Goal: Task Accomplishment & Management: Manage account settings

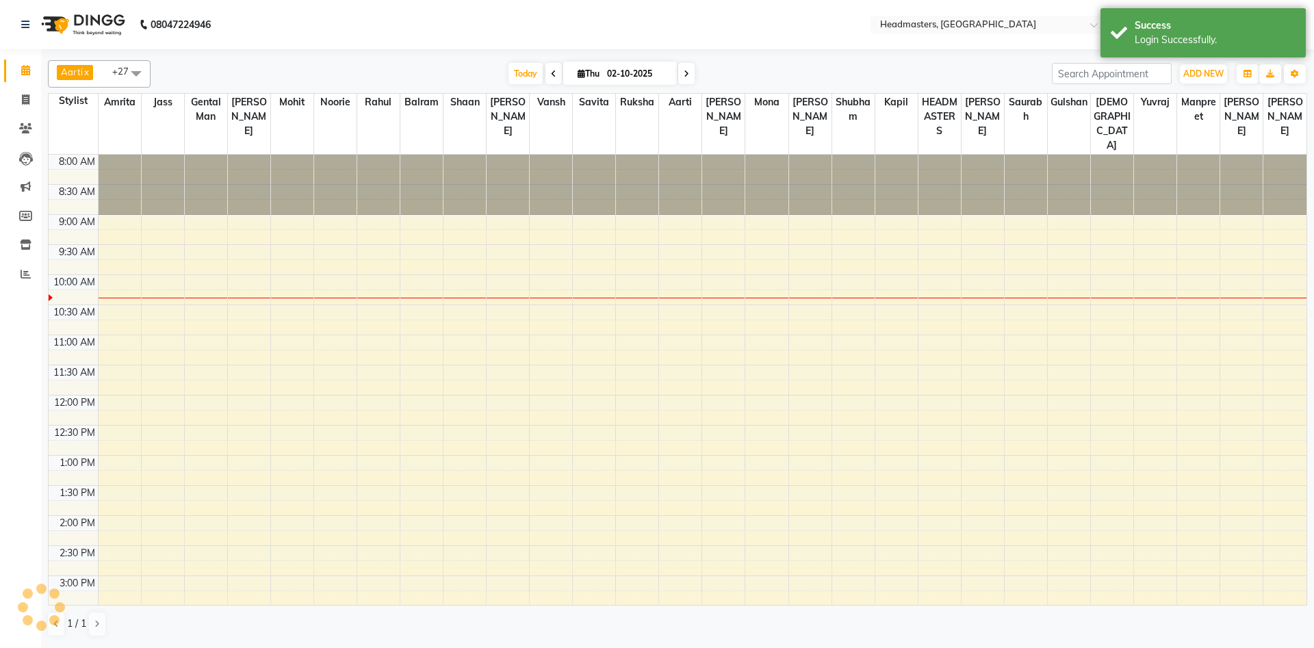
scroll to position [121, 0]
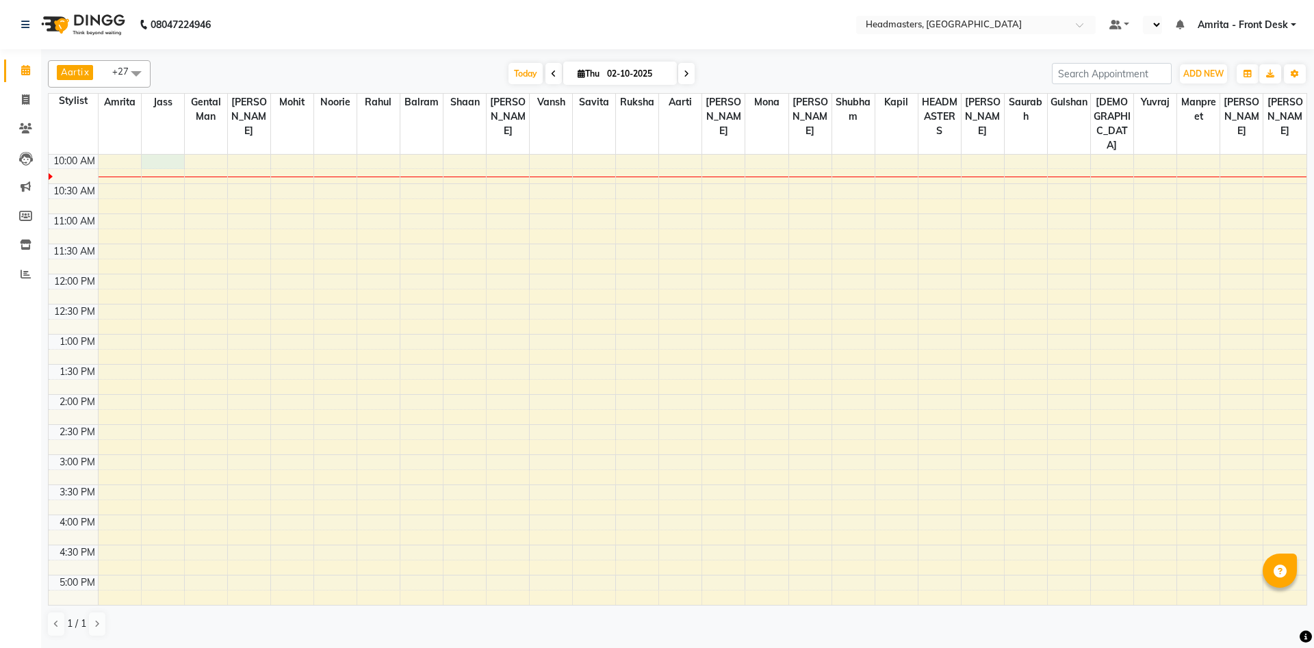
click at [162, 166] on div "8:00 AM 8:30 AM 9:00 AM 9:30 AM 10:00 AM 10:30 AM 11:00 AM 11:30 AM 12:00 PM 12…" at bounding box center [677, 395] width 1257 height 722
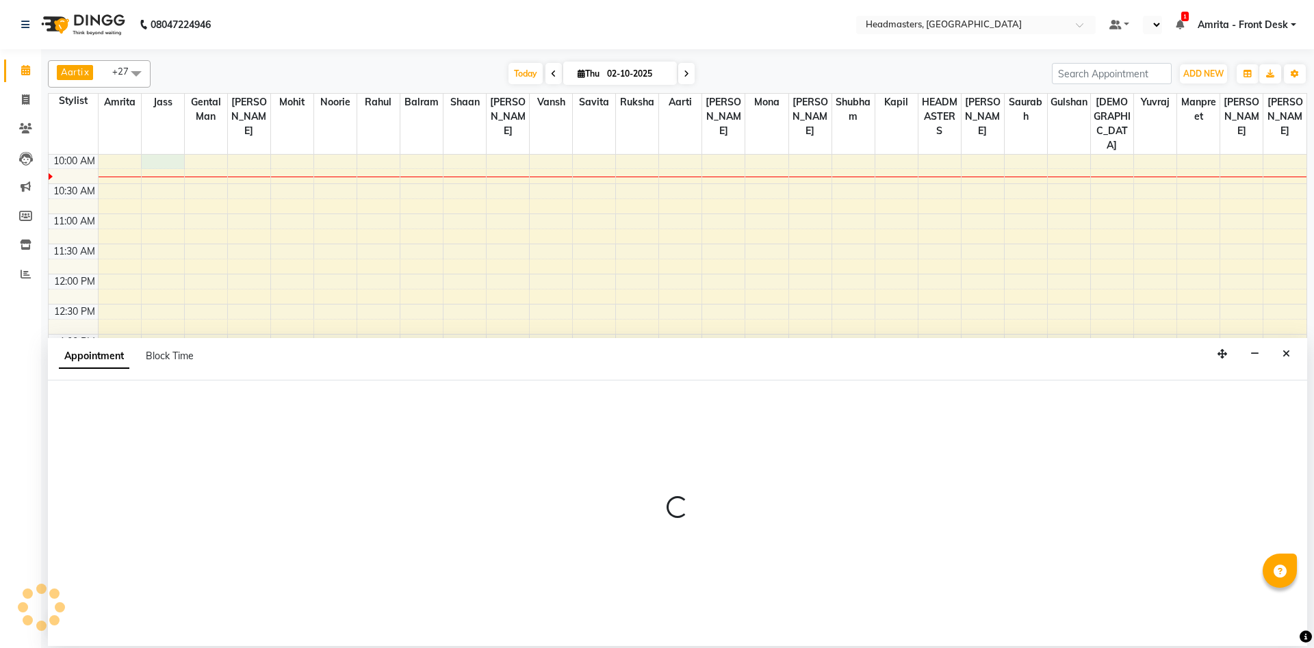
scroll to position [0, 0]
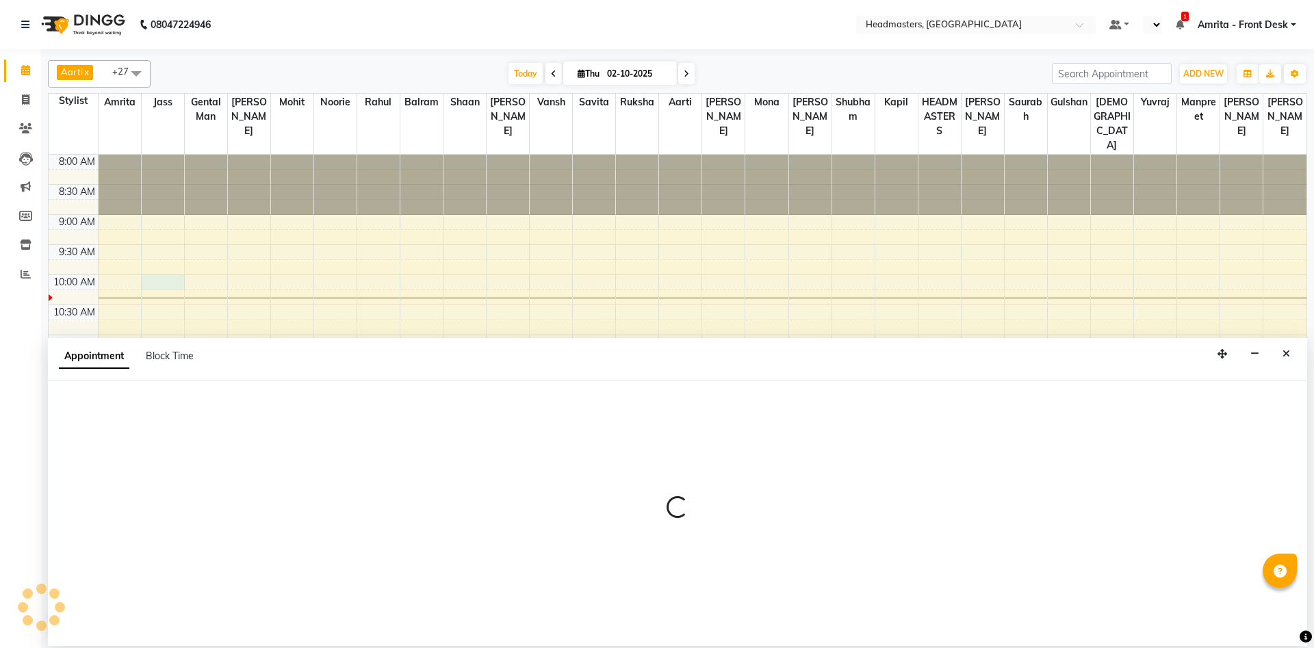
select select "en"
select select "60714"
select select "tentative"
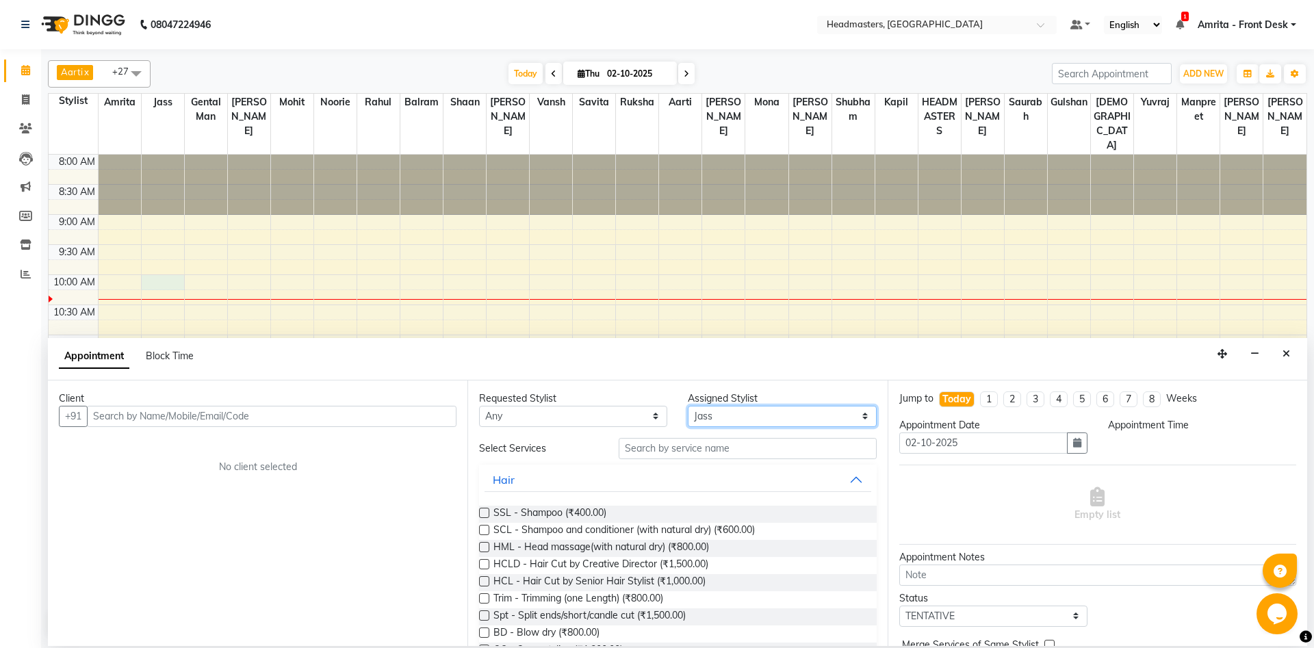
click at [688, 406] on select "Select [PERSON_NAME] Amrita [PERSON_NAME] Gental Man Gulshan HEADMASTERS [PERSO…" at bounding box center [782, 416] width 188 height 21
select select "60717"
click option "Gental Man" at bounding box center [0, 0] width 0 height 0
click at [116, 416] on input "text" at bounding box center [271, 416] width 369 height 21
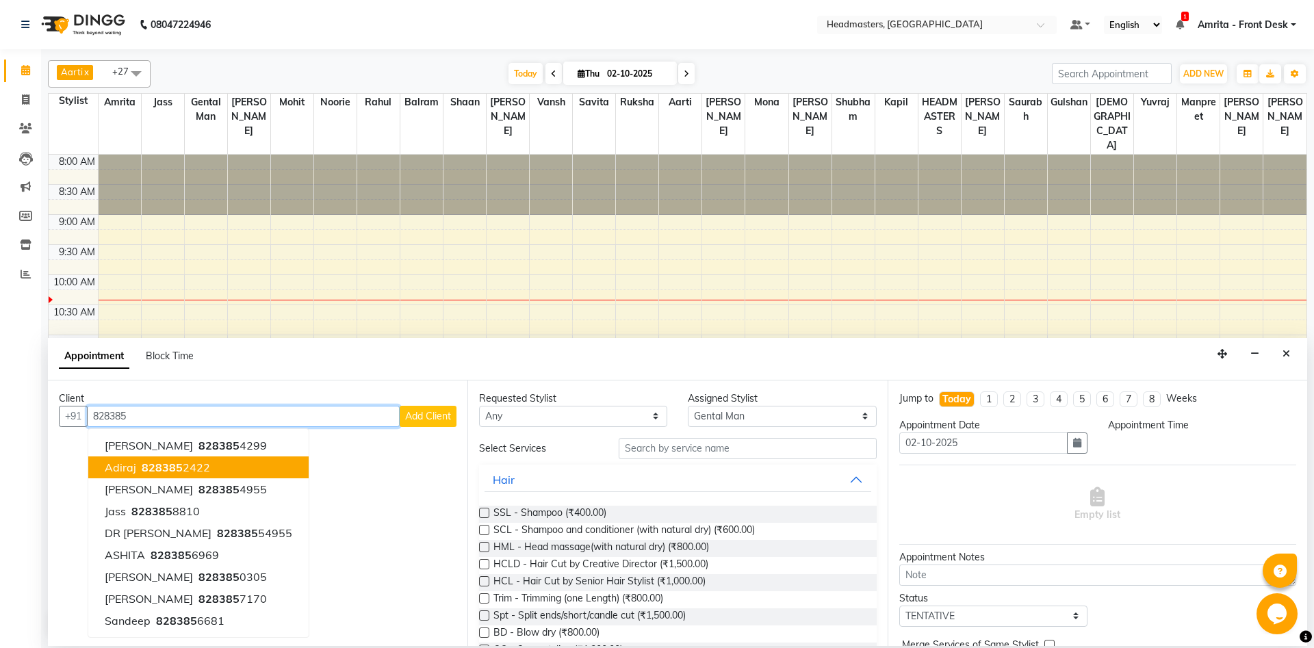
click at [181, 469] on ngb-highlight "828385 2422" at bounding box center [174, 467] width 71 height 14
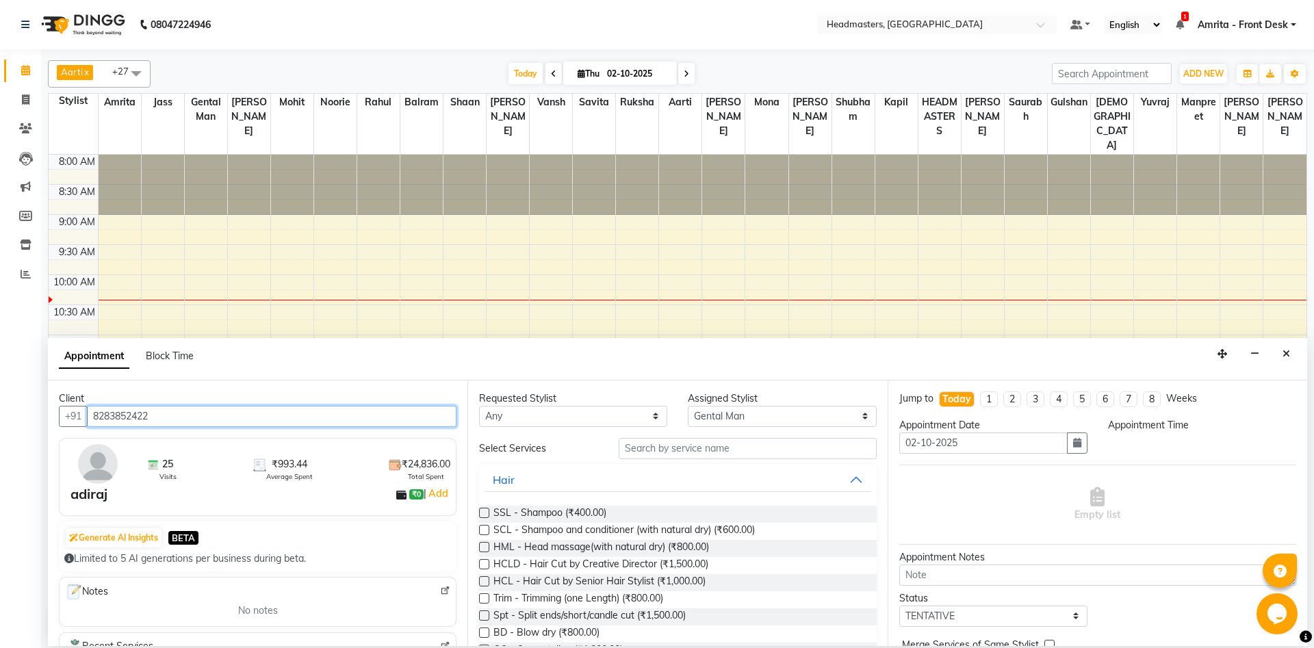
type input "8283852422"
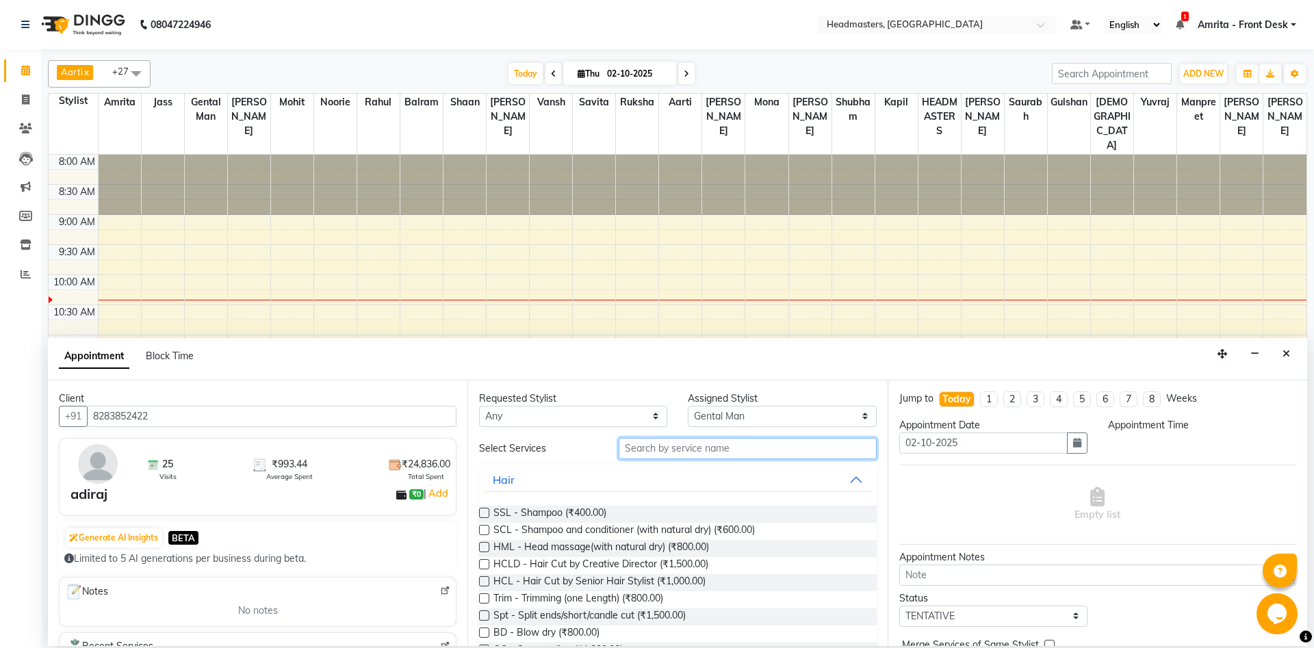
click at [648, 453] on input "text" at bounding box center [747, 448] width 258 height 21
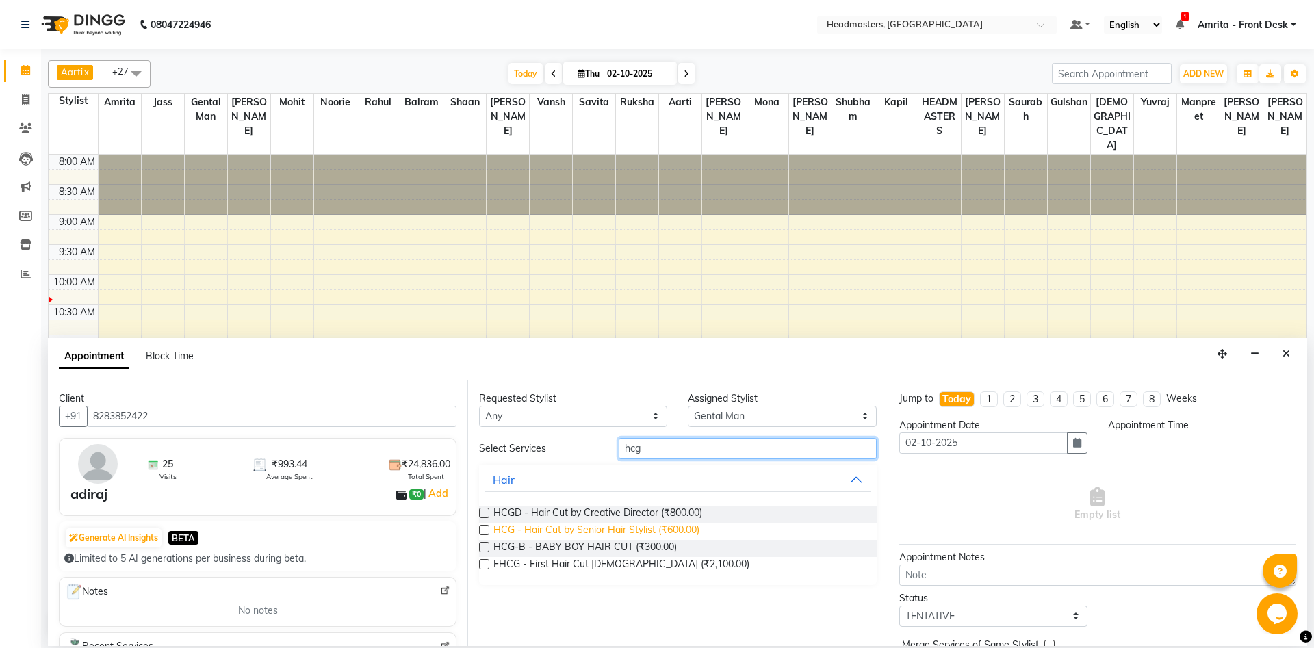
type input "hcg"
click at [672, 529] on span "HCG - Hair Cut by Senior Hair Stylist (₹600.00)" at bounding box center [596, 531] width 206 height 17
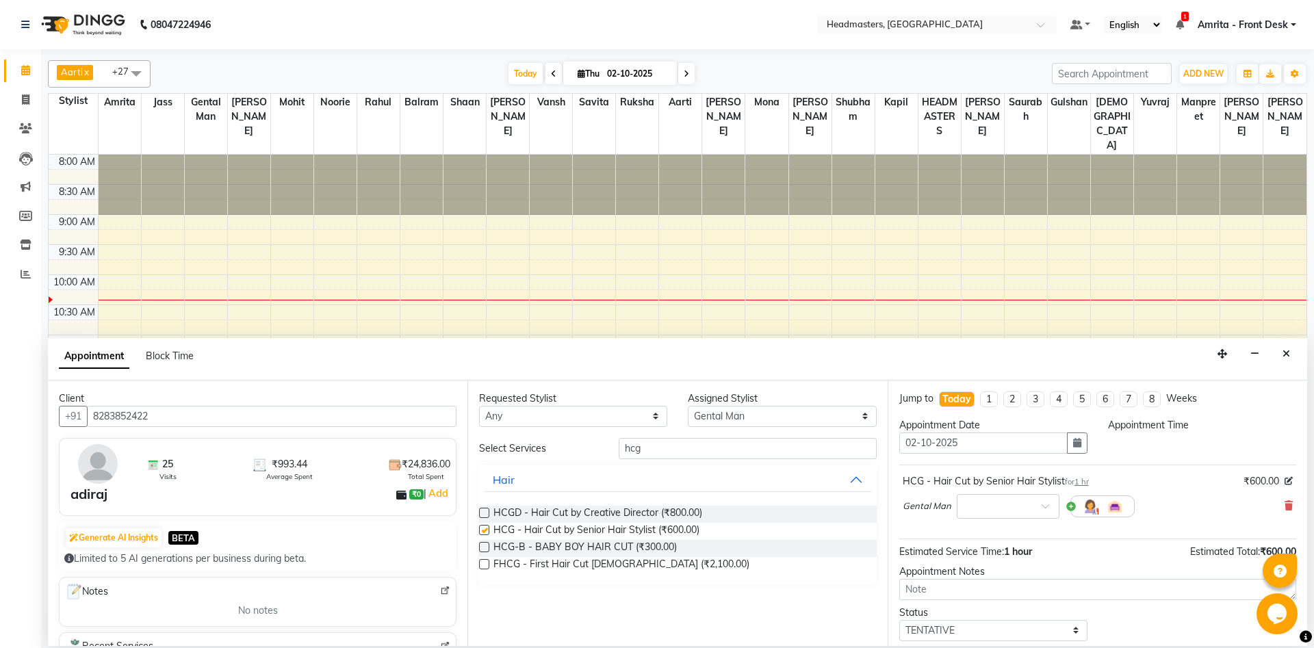
checkbox input "false"
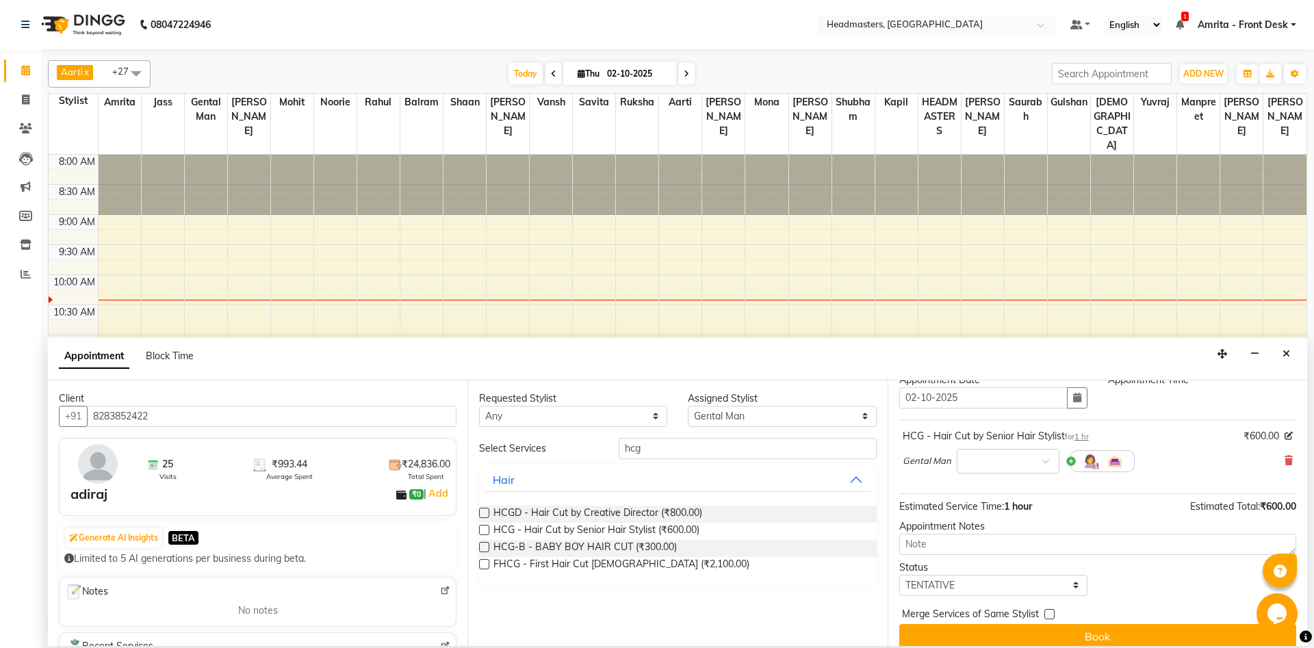
scroll to position [59, 0]
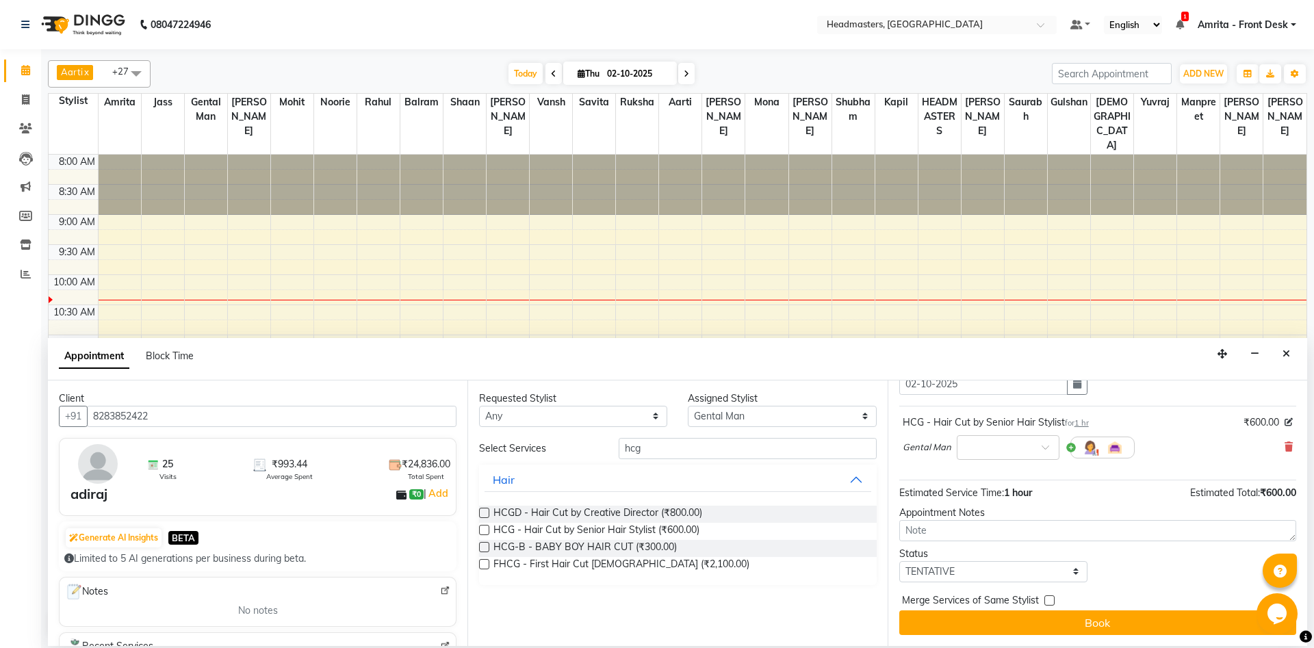
drag, startPoint x: 1071, startPoint y: 620, endPoint x: 1151, endPoint y: 647, distance: 85.0
click at [1072, 620] on button "Book" at bounding box center [1097, 622] width 397 height 25
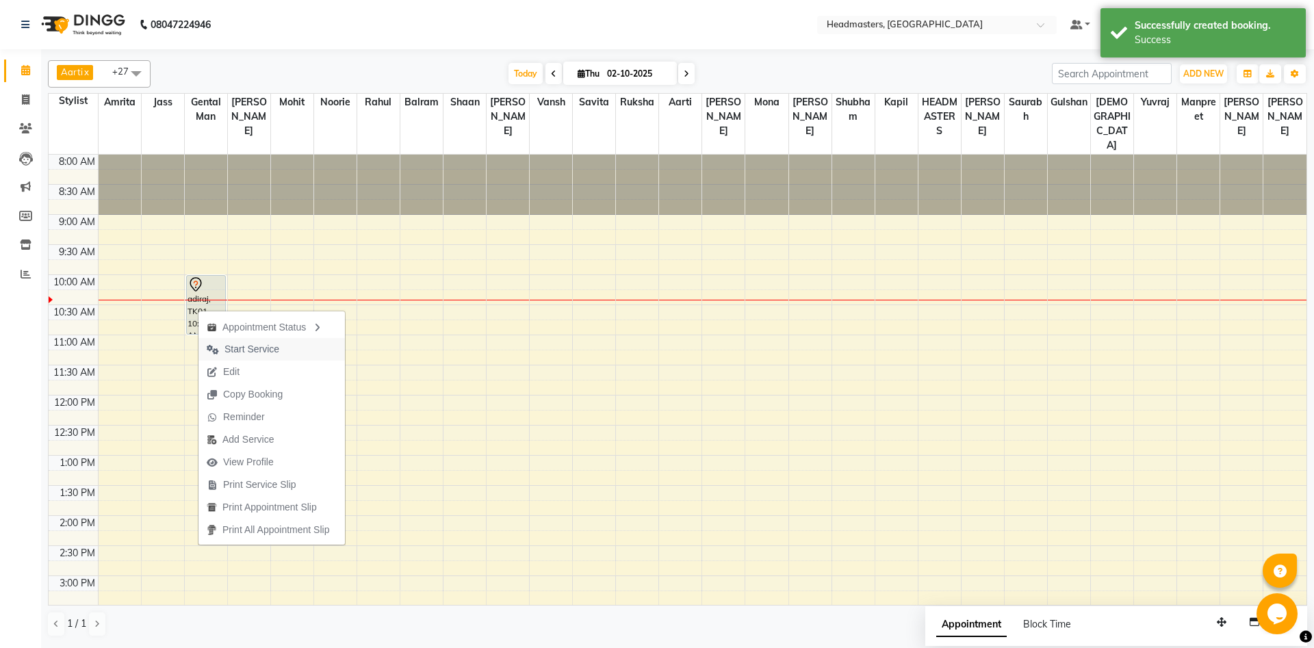
click at [227, 354] on span "Start Service" at bounding box center [251, 349] width 55 height 14
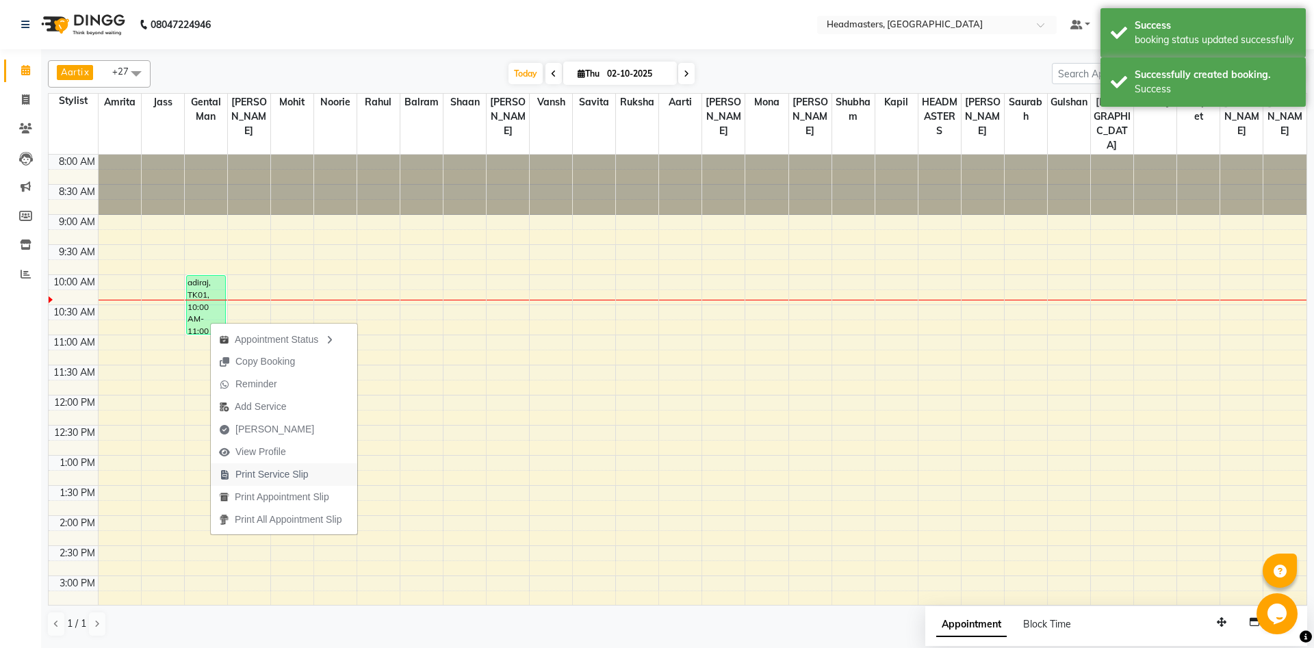
click at [244, 479] on span "Print Service Slip" at bounding box center [271, 474] width 73 height 14
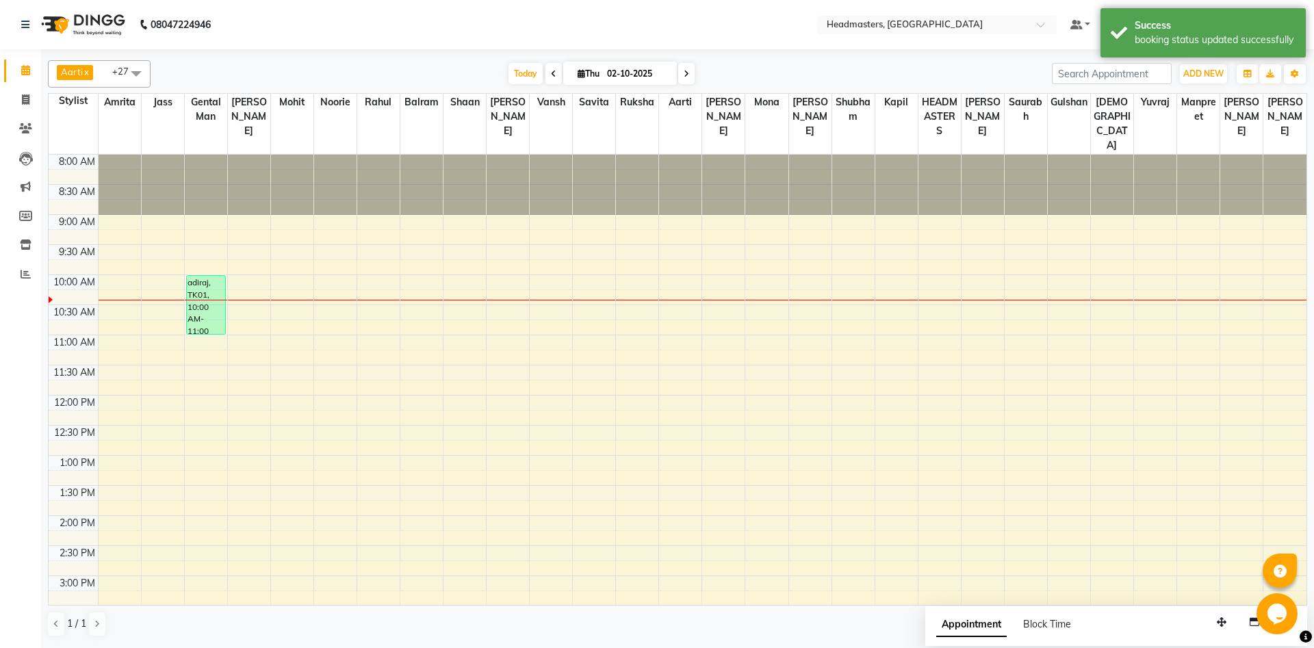
click at [163, 292] on div "8:00 AM 8:30 AM 9:00 AM 9:30 AM 10:00 AM 10:30 AM 11:00 AM 11:30 AM 12:00 PM 12…" at bounding box center [677, 576] width 1257 height 842
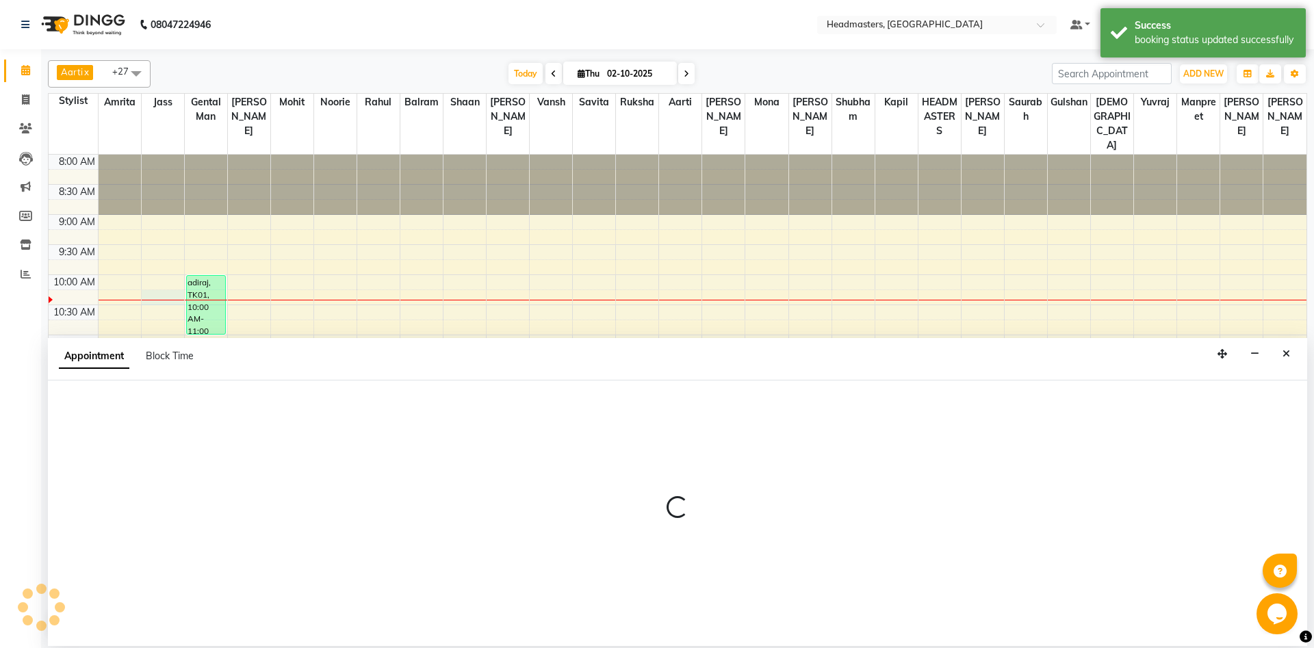
select select "60714"
select select "tentative"
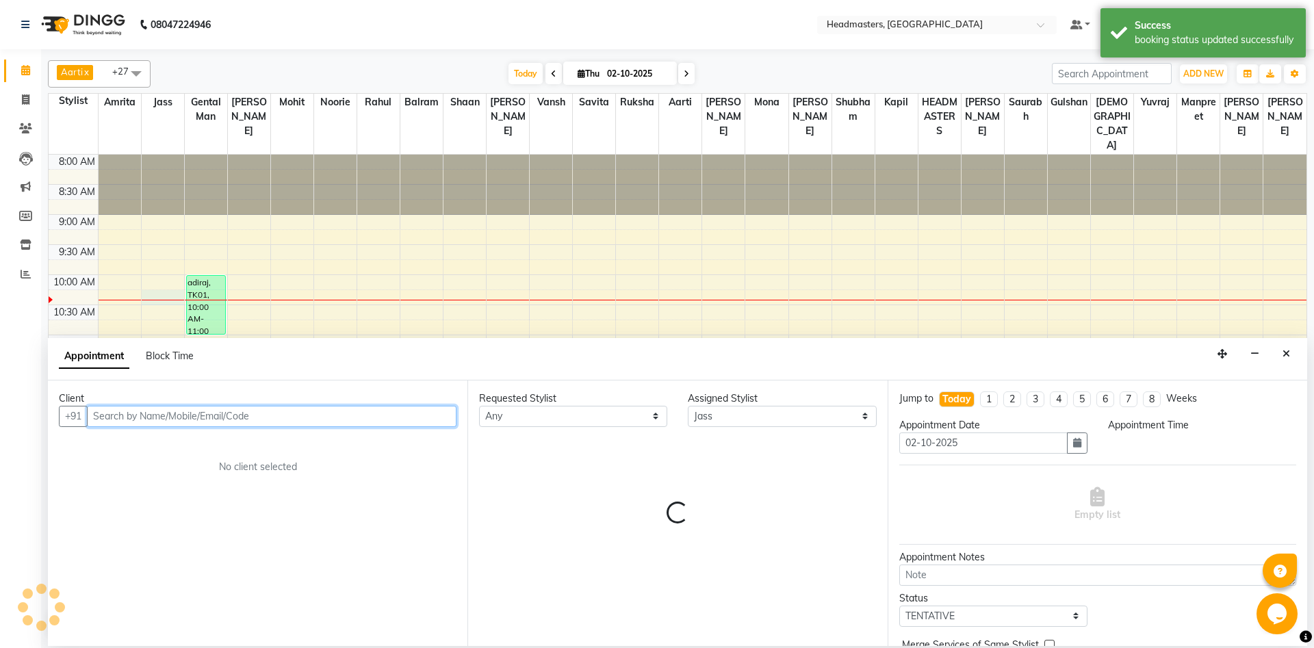
select select "615"
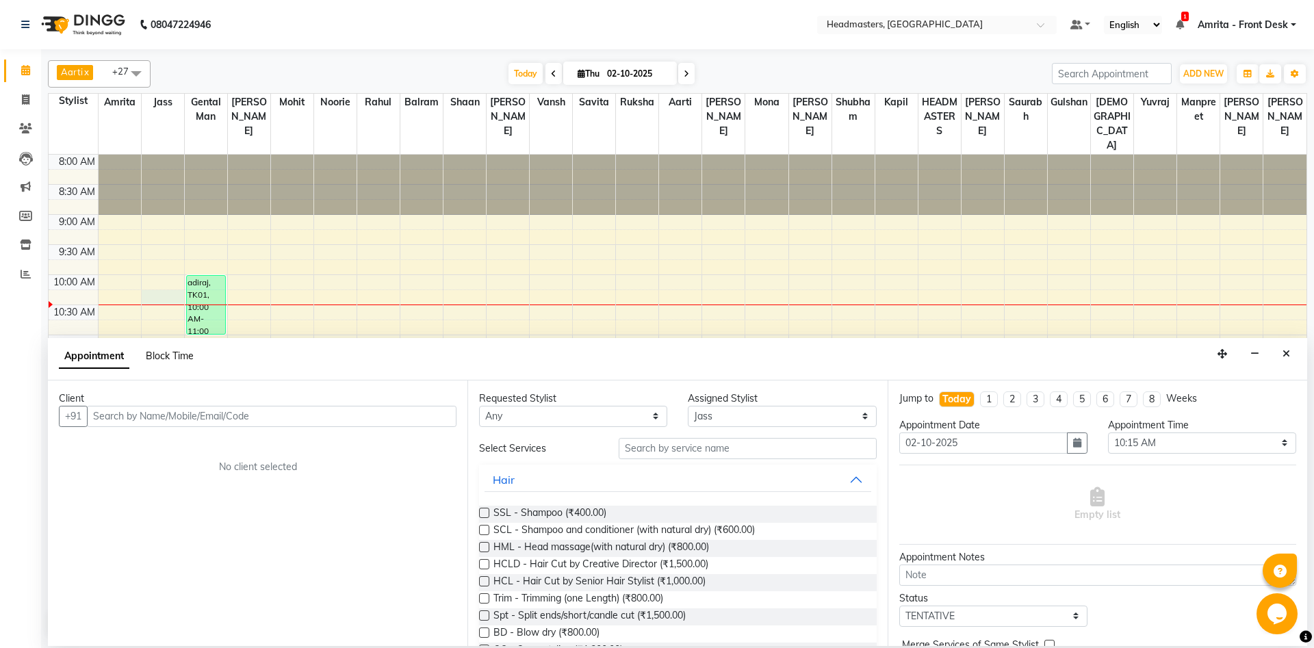
click at [180, 356] on span "Block Time" at bounding box center [170, 356] width 48 height 12
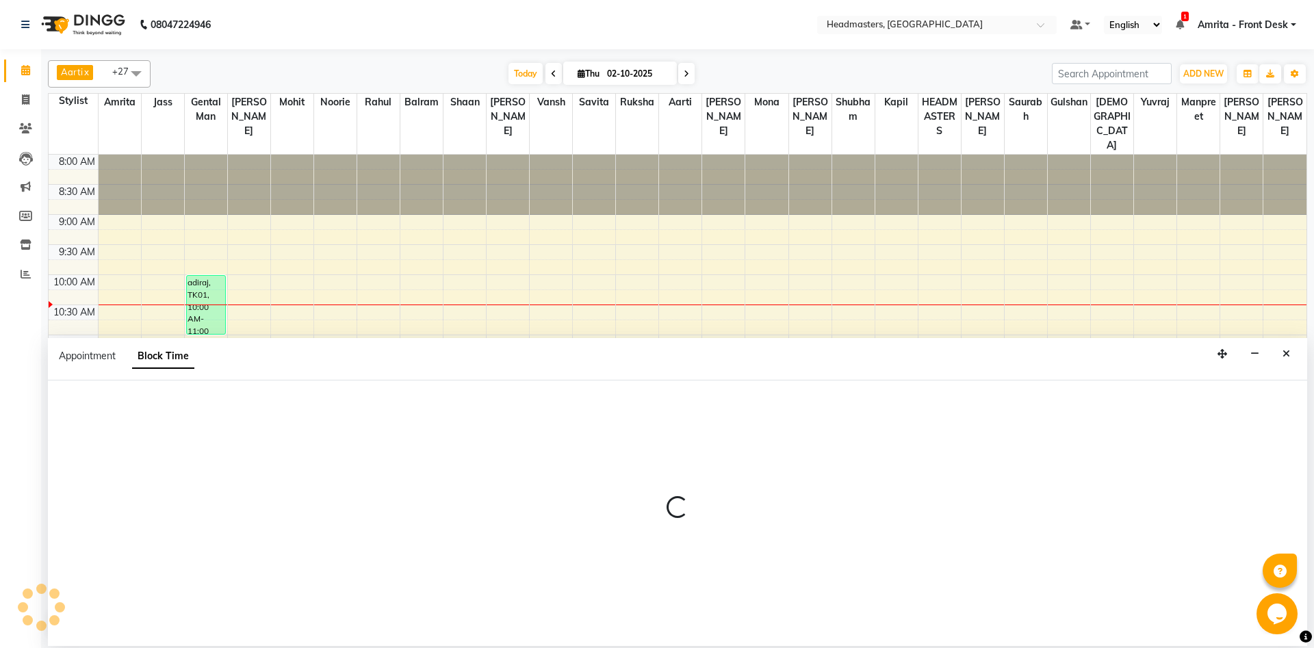
select select "60714"
select select "615"
select select "630"
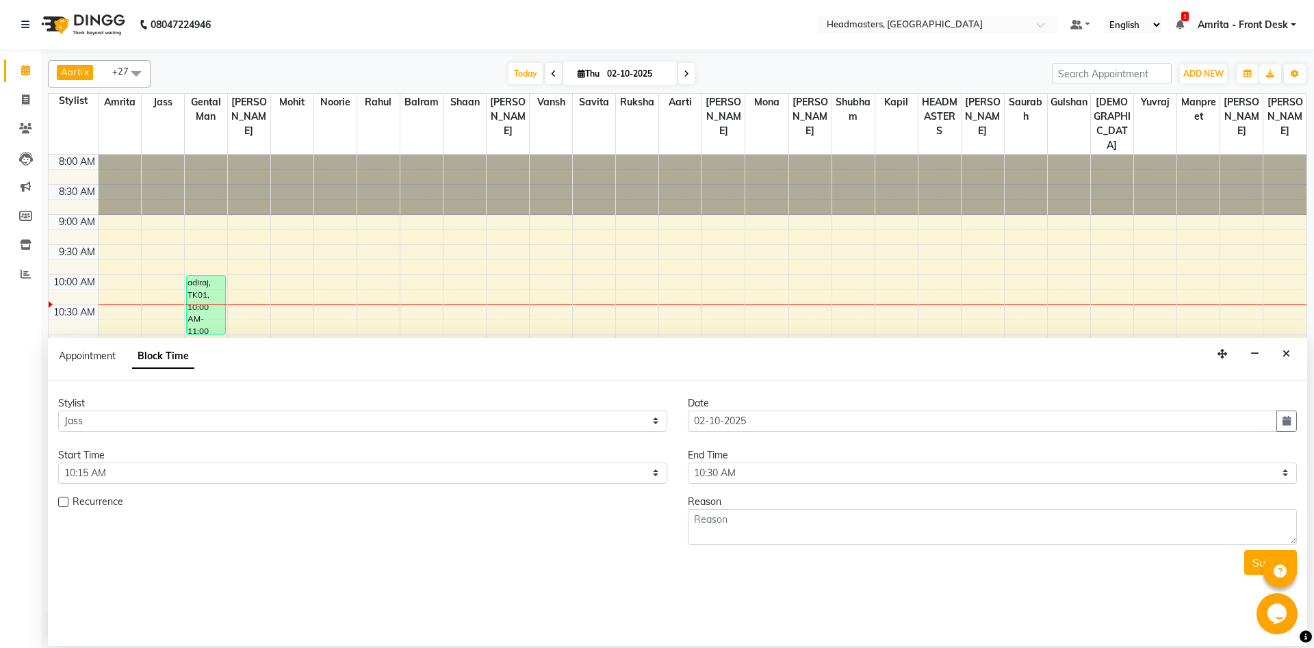
scroll to position [121, 0]
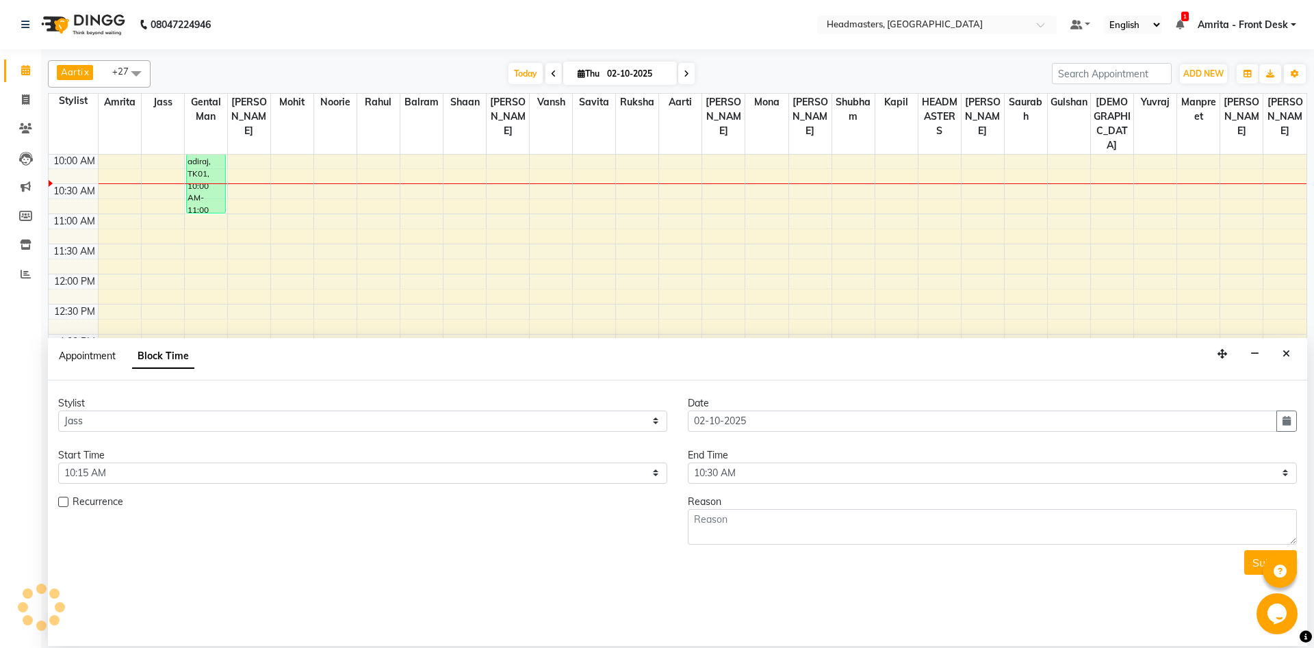
click at [83, 354] on span "Appointment" at bounding box center [87, 356] width 57 height 12
select select "tentative"
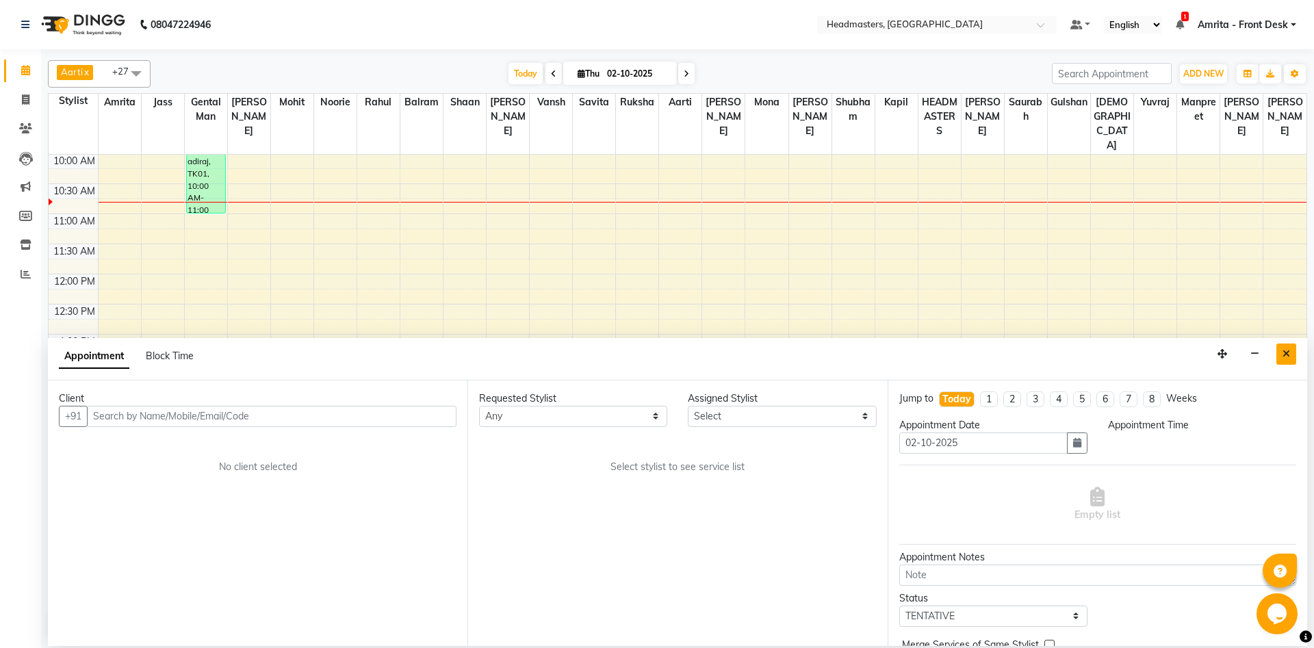
click at [1279, 351] on button "Close" at bounding box center [1286, 353] width 20 height 21
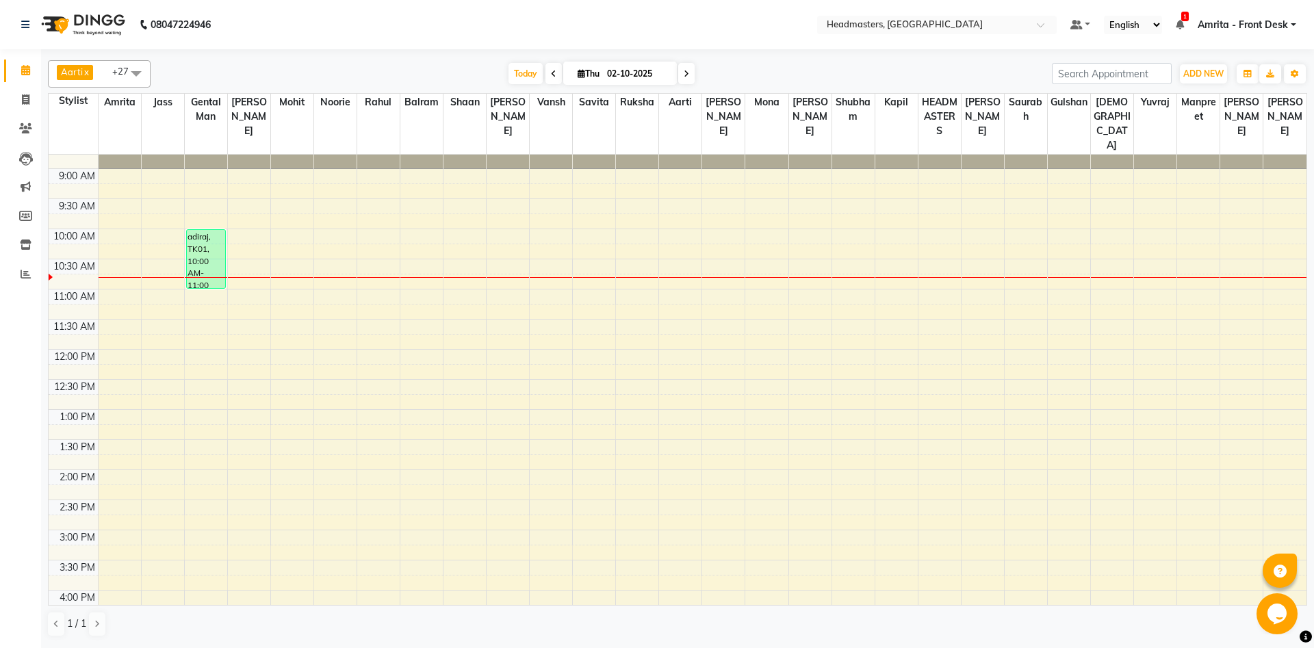
scroll to position [0, 0]
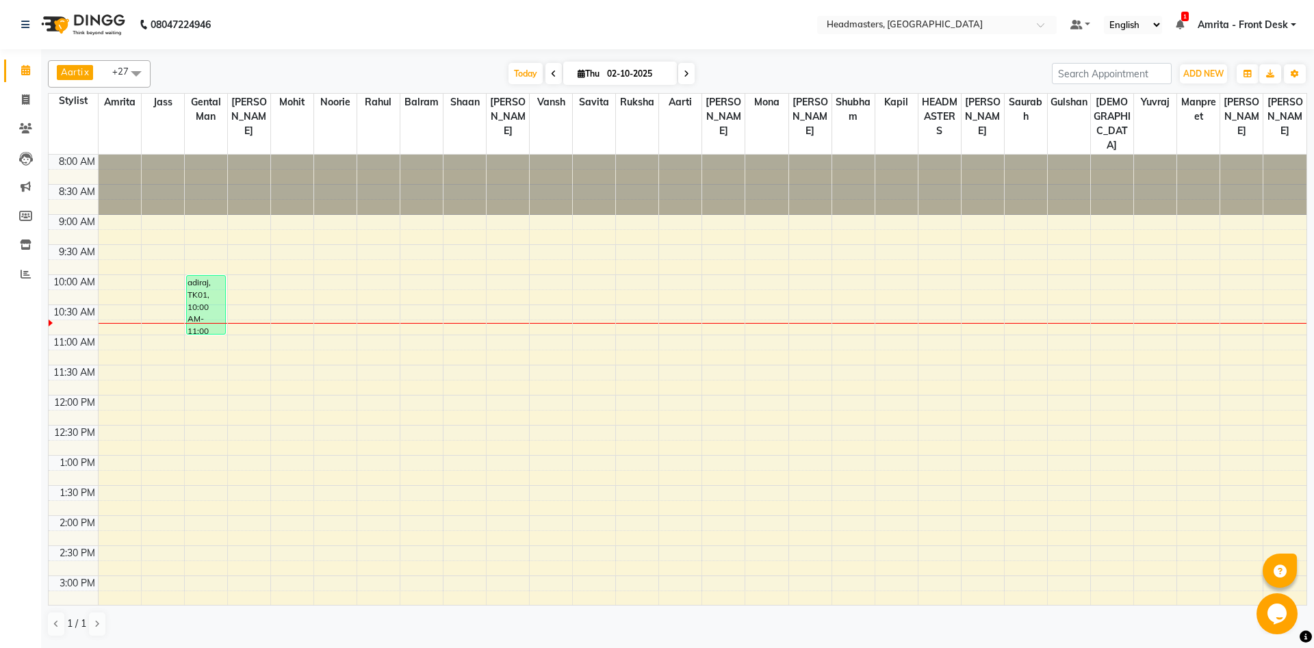
click at [1217, 25] on span "Amrita - Front Desk" at bounding box center [1242, 25] width 90 height 14
click at [1226, 97] on link "Sign out" at bounding box center [1225, 93] width 125 height 21
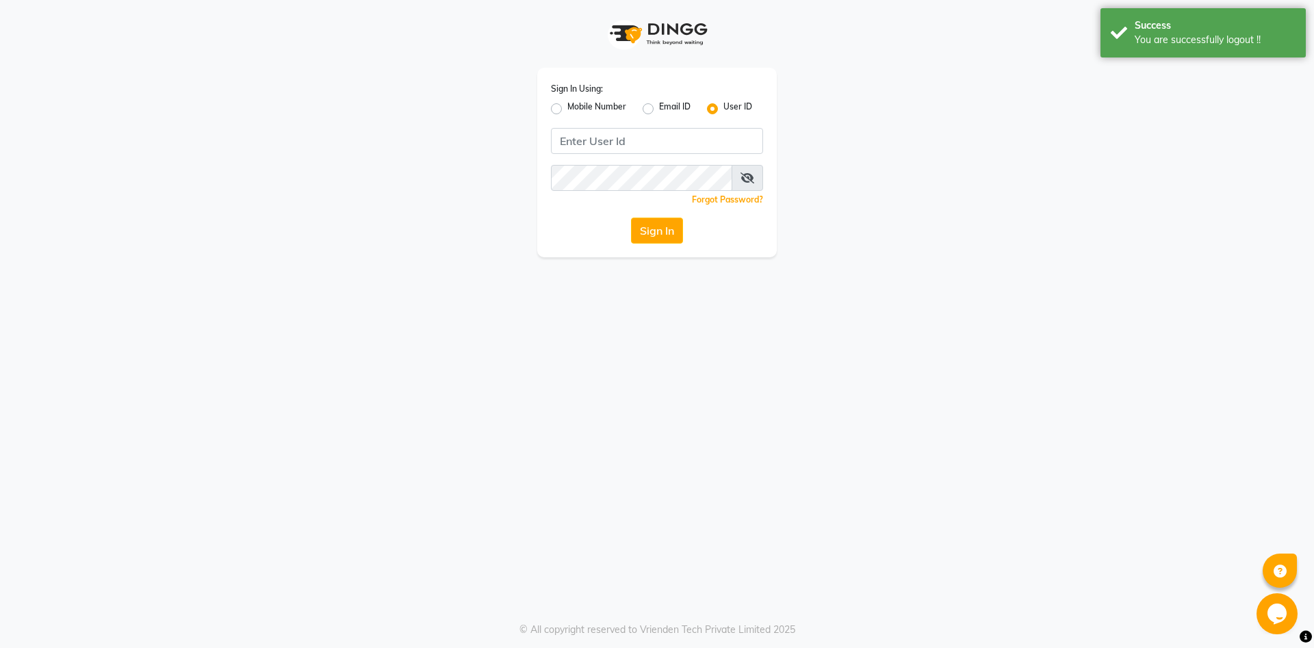
click at [588, 109] on label "Mobile Number" at bounding box center [596, 109] width 59 height 16
click at [576, 109] on input "Mobile Number" at bounding box center [571, 105] width 9 height 9
radio input "true"
radio input "false"
click at [620, 141] on input "Username" at bounding box center [680, 141] width 166 height 26
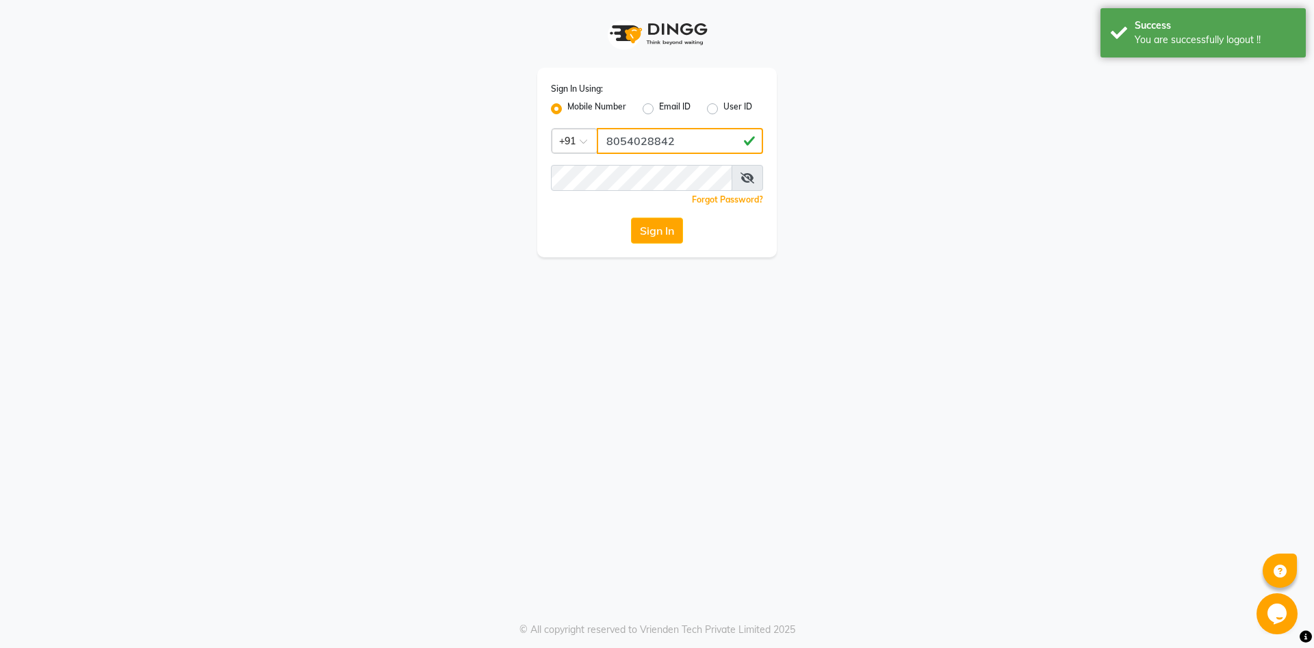
type input "8054028842"
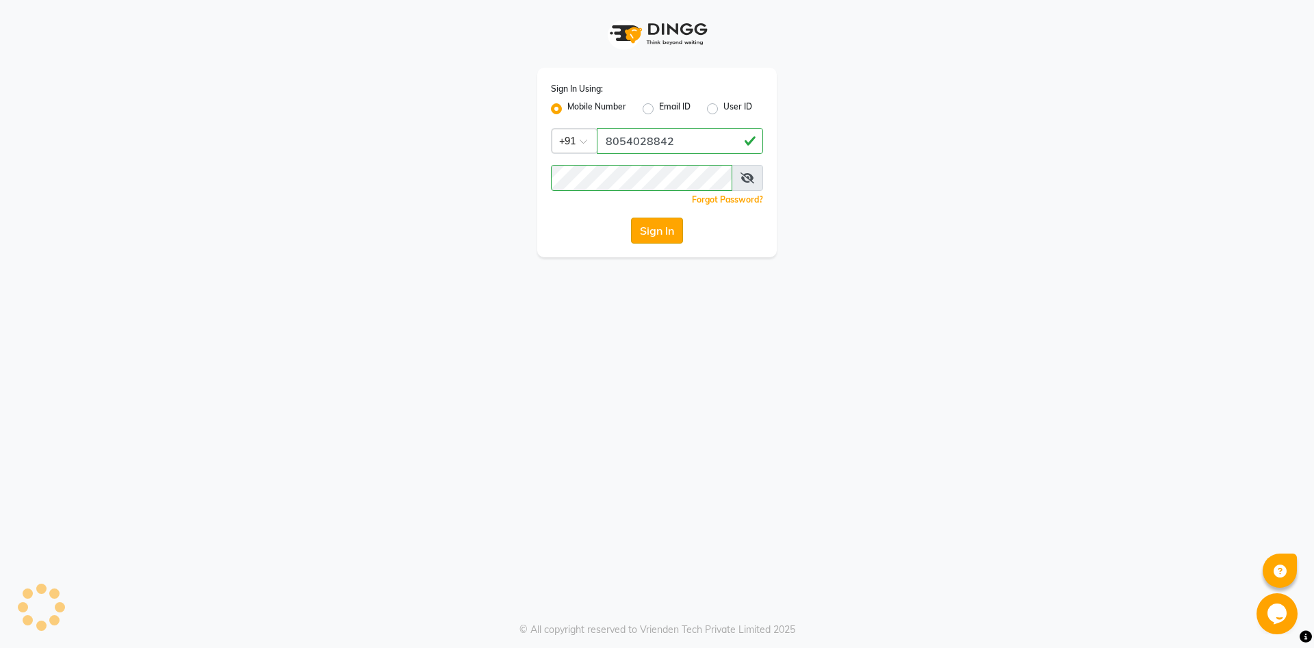
click at [664, 232] on button "Sign In" at bounding box center [657, 231] width 52 height 26
